Goal: Transaction & Acquisition: Purchase product/service

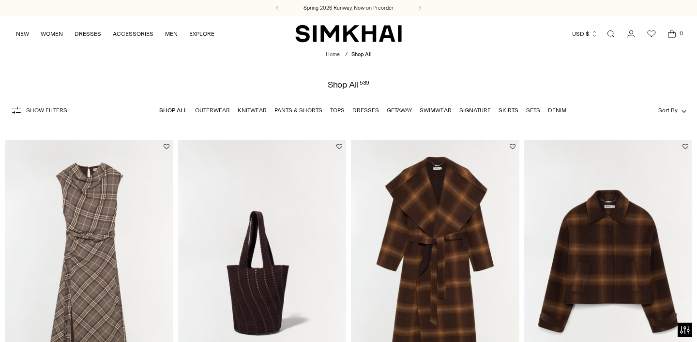
click at [219, 110] on link "Outerwear" at bounding box center [212, 110] width 35 height 7
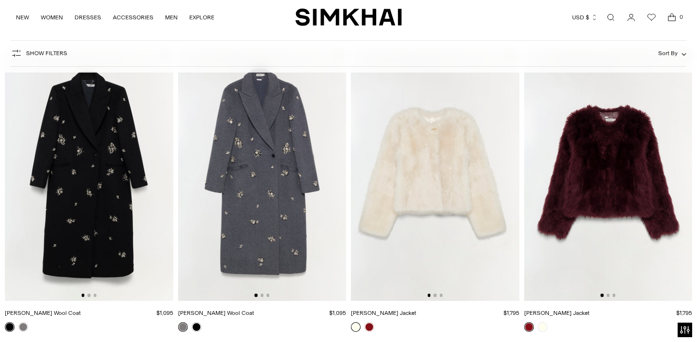
scroll to position [1012, 0]
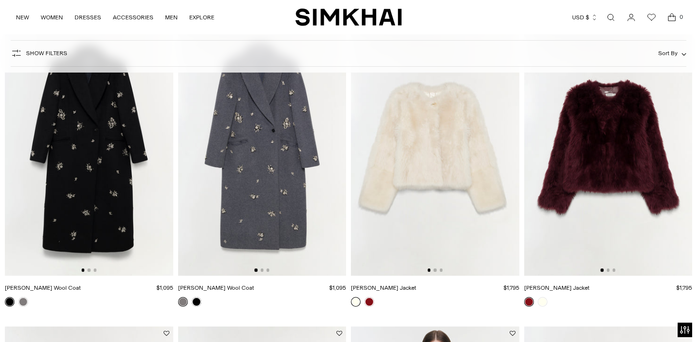
click at [267, 160] on img at bounding box center [262, 150] width 169 height 252
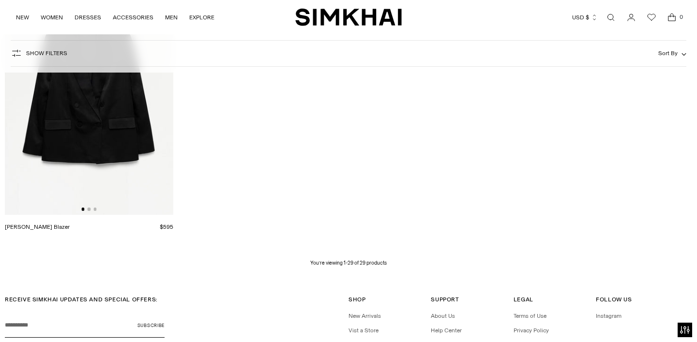
scroll to position [2357, 0]
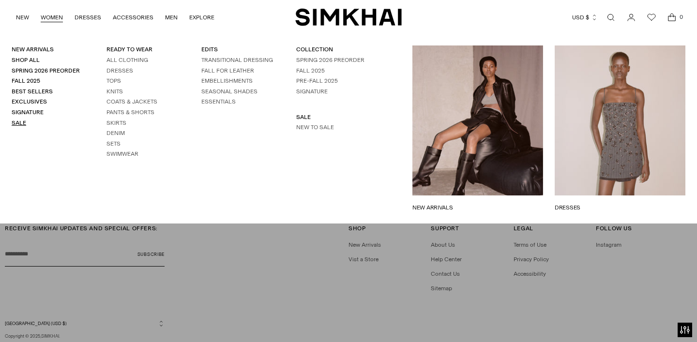
click at [19, 123] on link "Sale" at bounding box center [19, 123] width 15 height 7
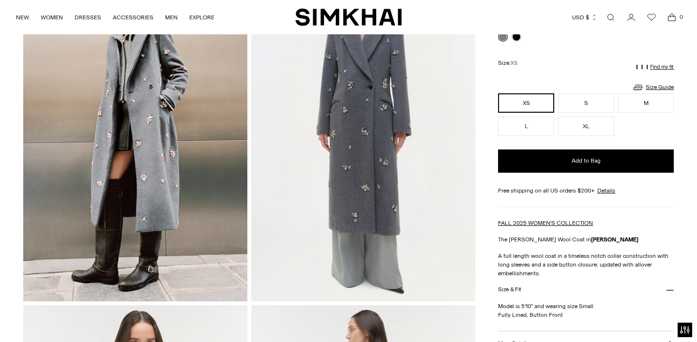
scroll to position [106, 0]
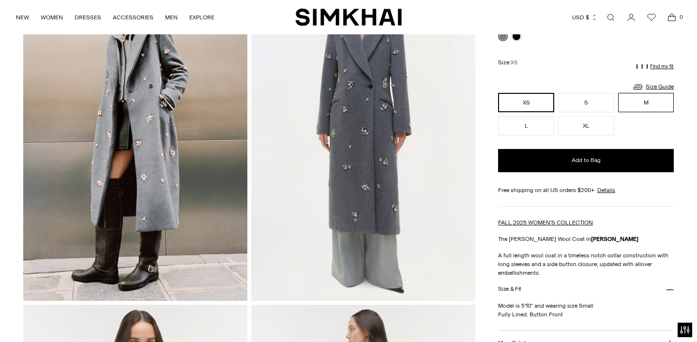
click at [628, 105] on button "M" at bounding box center [646, 102] width 56 height 19
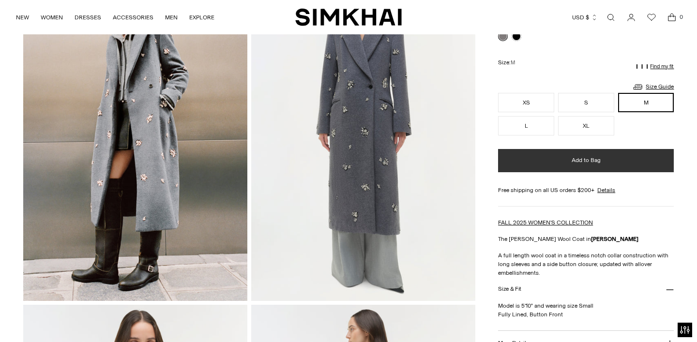
click at [588, 165] on button "Add to Bag" at bounding box center [586, 160] width 176 height 23
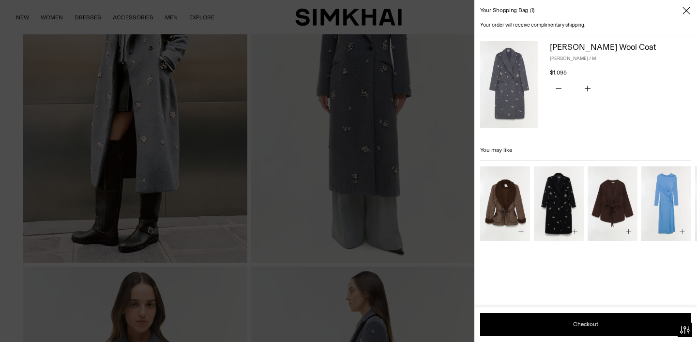
click at [686, 8] on icon "Close" at bounding box center [687, 11] width 8 height 10
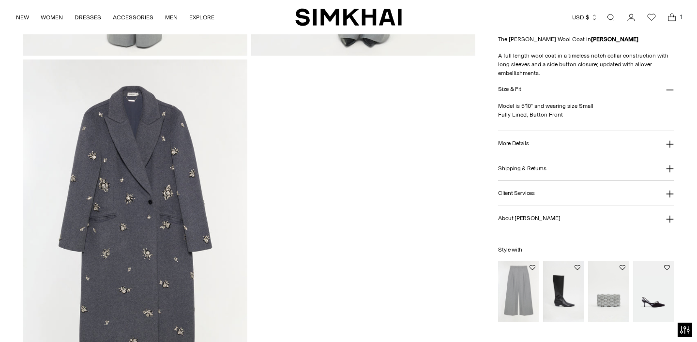
scroll to position [1254, 0]
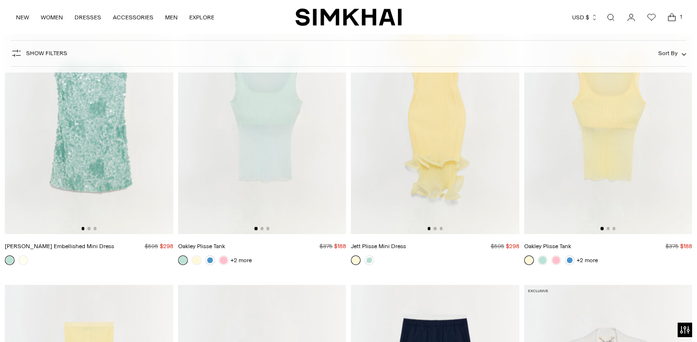
scroll to position [8188, 0]
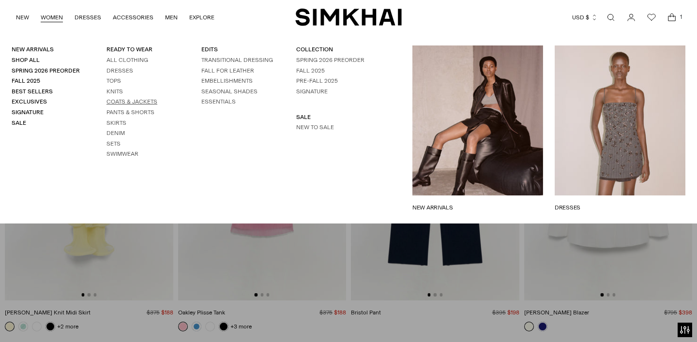
click at [124, 98] on link "Coats & Jackets" at bounding box center [132, 101] width 51 height 7
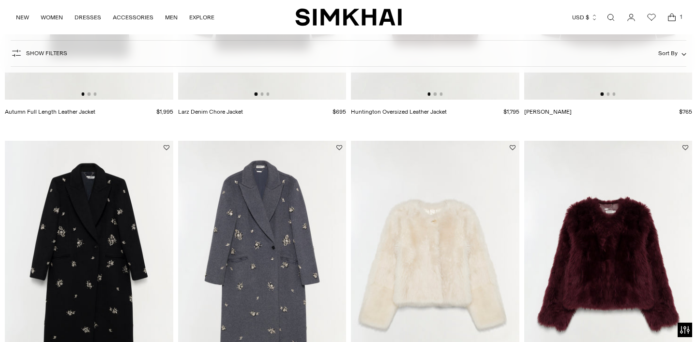
scroll to position [1039, 0]
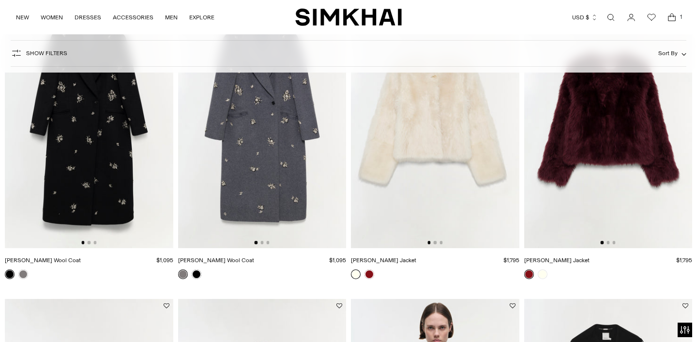
click at [91, 177] on img at bounding box center [89, 122] width 169 height 252
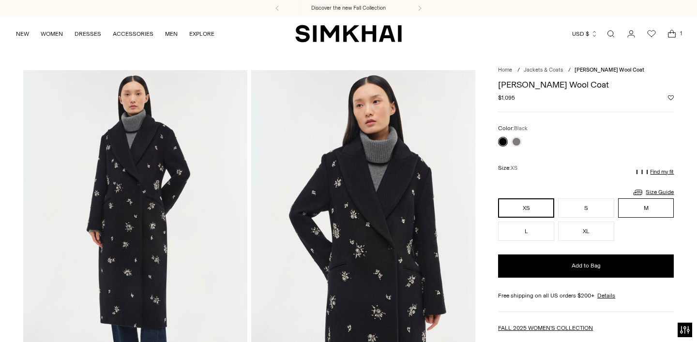
click at [652, 206] on button "M" at bounding box center [646, 208] width 56 height 19
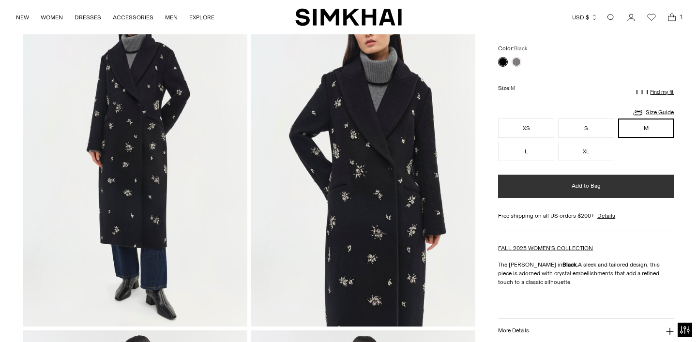
click at [605, 186] on button "Add to Bag" at bounding box center [586, 186] width 176 height 23
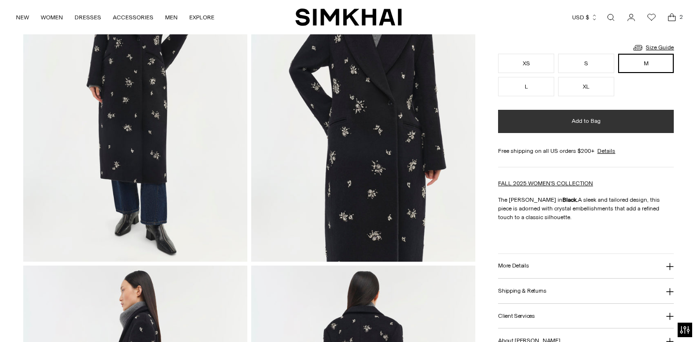
scroll to position [157, 0]
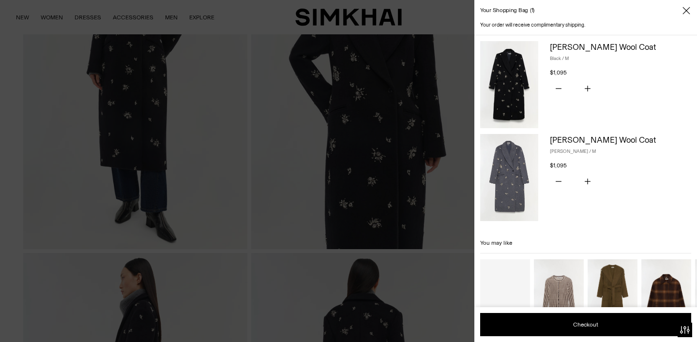
click at [685, 11] on icon "Close" at bounding box center [687, 11] width 8 height 10
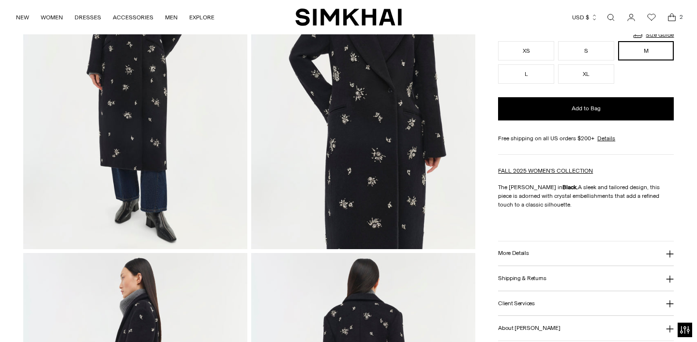
click at [580, 253] on button "More Details" at bounding box center [586, 254] width 176 height 25
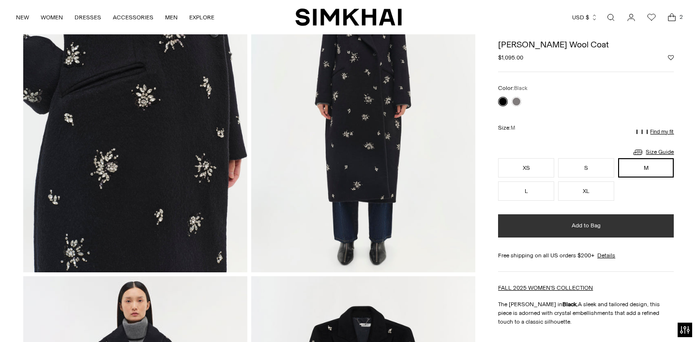
scroll to position [787, 0]
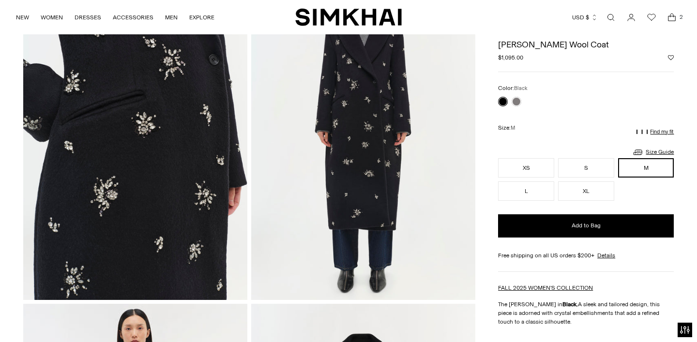
click at [500, 40] on h1 "[PERSON_NAME] Wool Coat" at bounding box center [586, 44] width 176 height 9
drag, startPoint x: 501, startPoint y: 43, endPoint x: 522, endPoint y: 44, distance: 21.3
click at [522, 44] on h1 "[PERSON_NAME] Wool Coat" at bounding box center [586, 44] width 176 height 9
drag, startPoint x: 525, startPoint y: 45, endPoint x: 492, endPoint y: 40, distance: 33.8
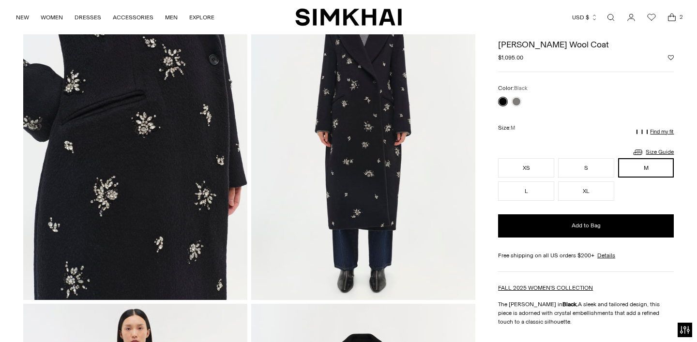
click at [502, 46] on h1 "[PERSON_NAME] Wool Coat" at bounding box center [586, 44] width 176 height 9
drag, startPoint x: 499, startPoint y: 46, endPoint x: 523, endPoint y: 48, distance: 23.4
click at [523, 48] on h1 "[PERSON_NAME] Wool Coat" at bounding box center [586, 44] width 176 height 9
copy h1 "Gianni"
